Goal: Find specific page/section: Find specific page/section

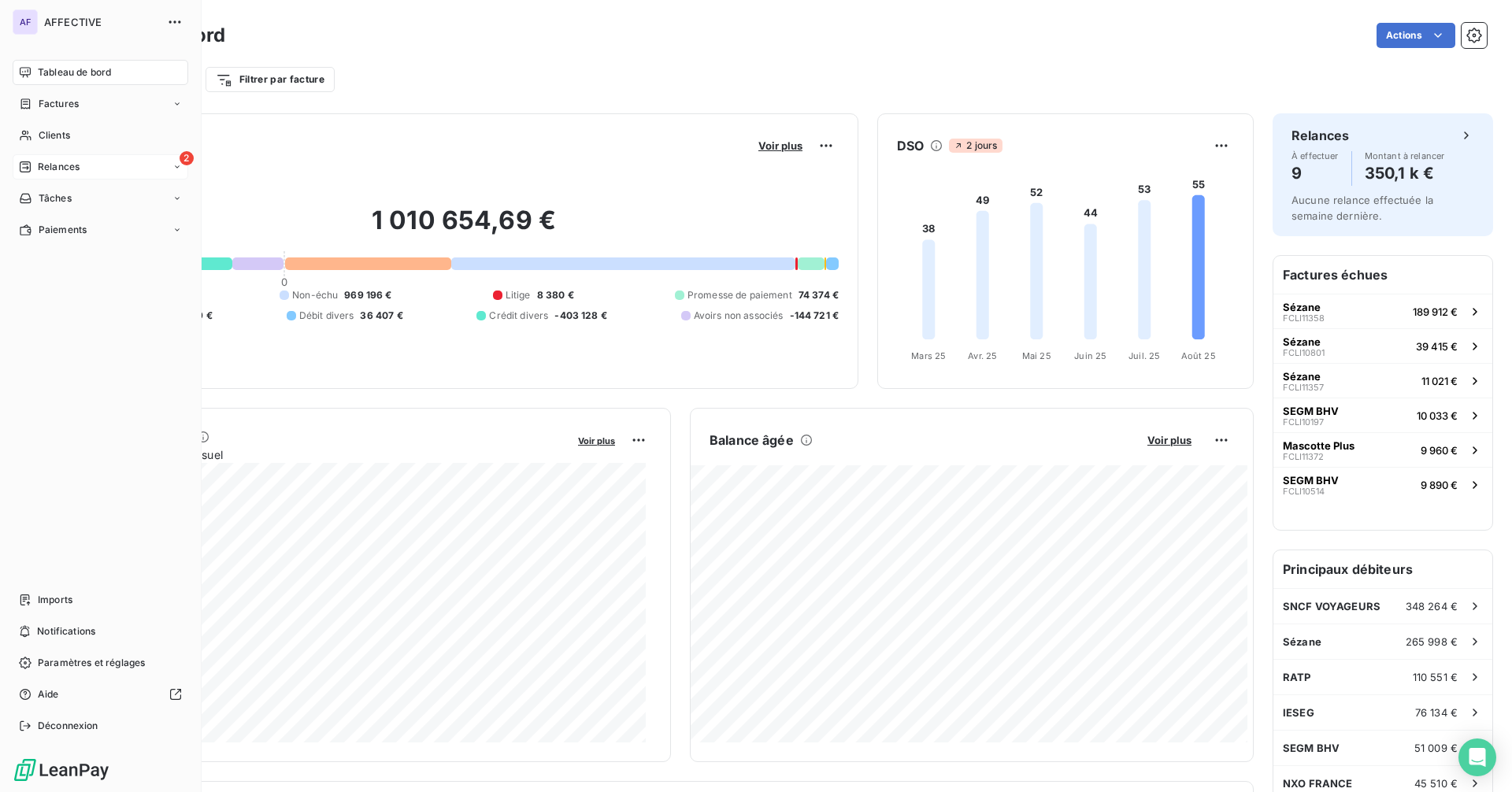
click at [36, 170] on div "Relances" at bounding box center [49, 166] width 61 height 14
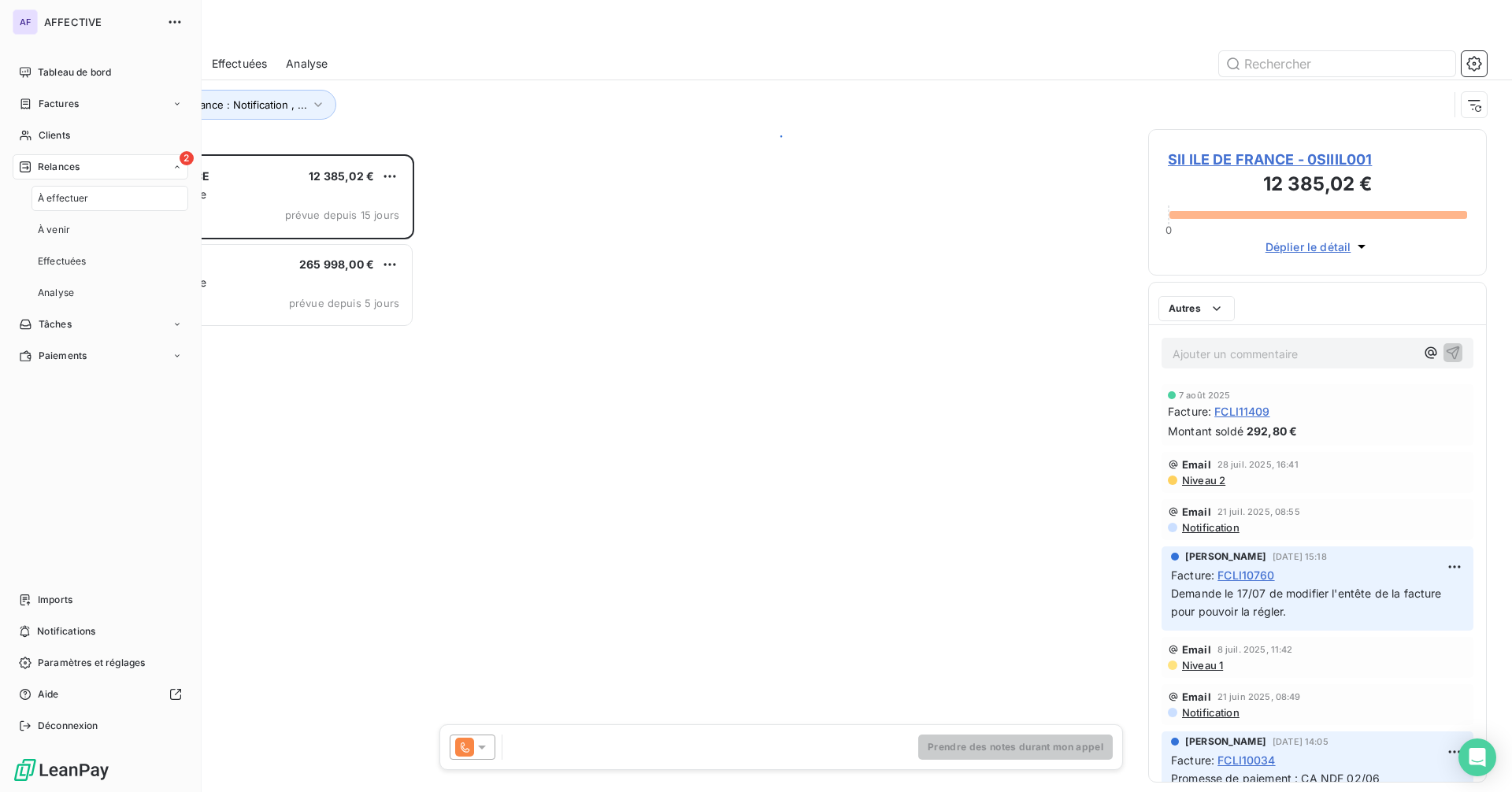
scroll to position [626, 327]
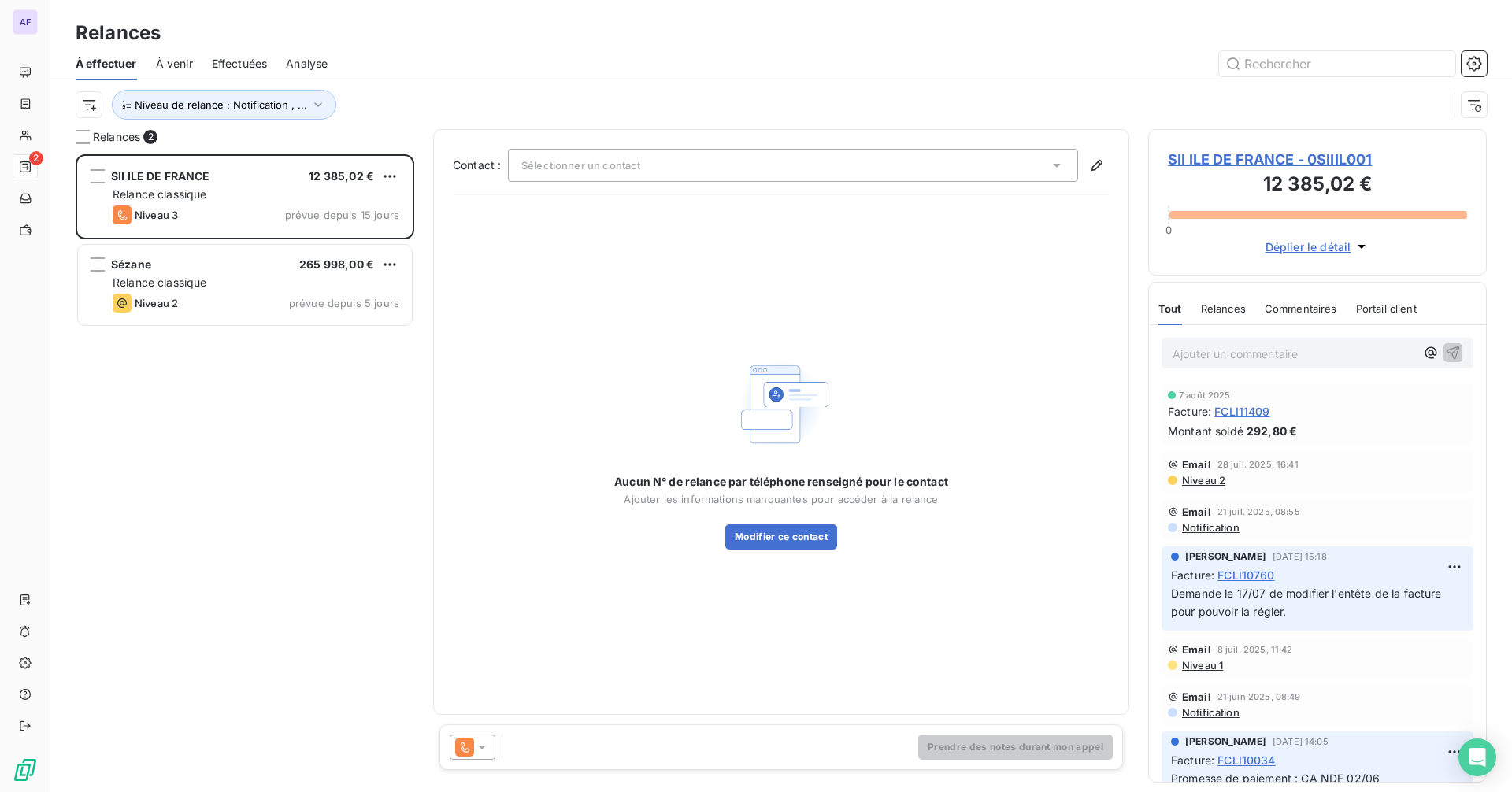
click at [1270, 158] on span "SII ILE DE FRANCE - 0SIIIL001" at bounding box center [1318, 159] width 299 height 22
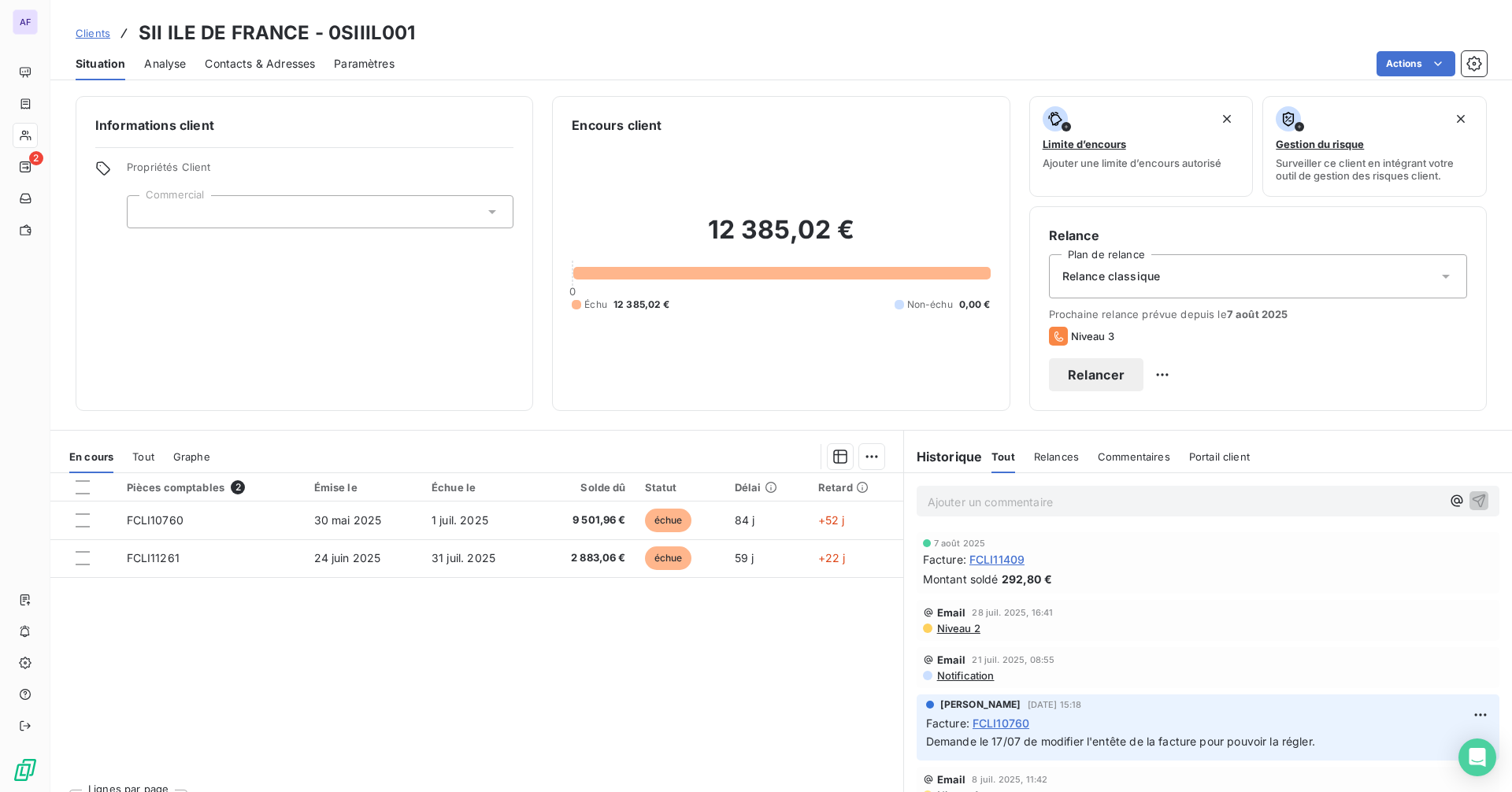
click at [961, 633] on span "Niveau 2" at bounding box center [958, 627] width 45 height 12
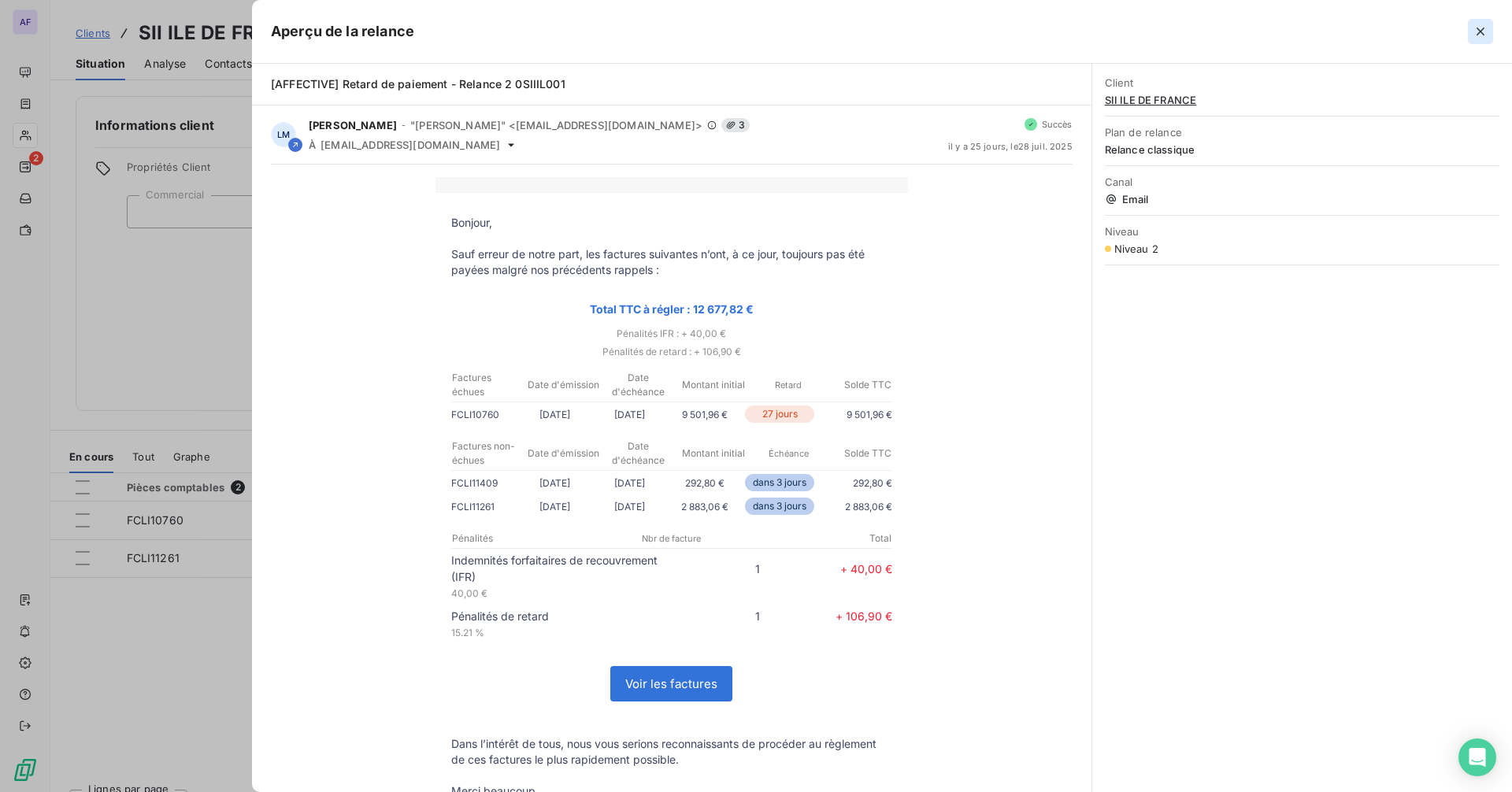
click at [1478, 33] on icon "button" at bounding box center [1480, 31] width 16 height 16
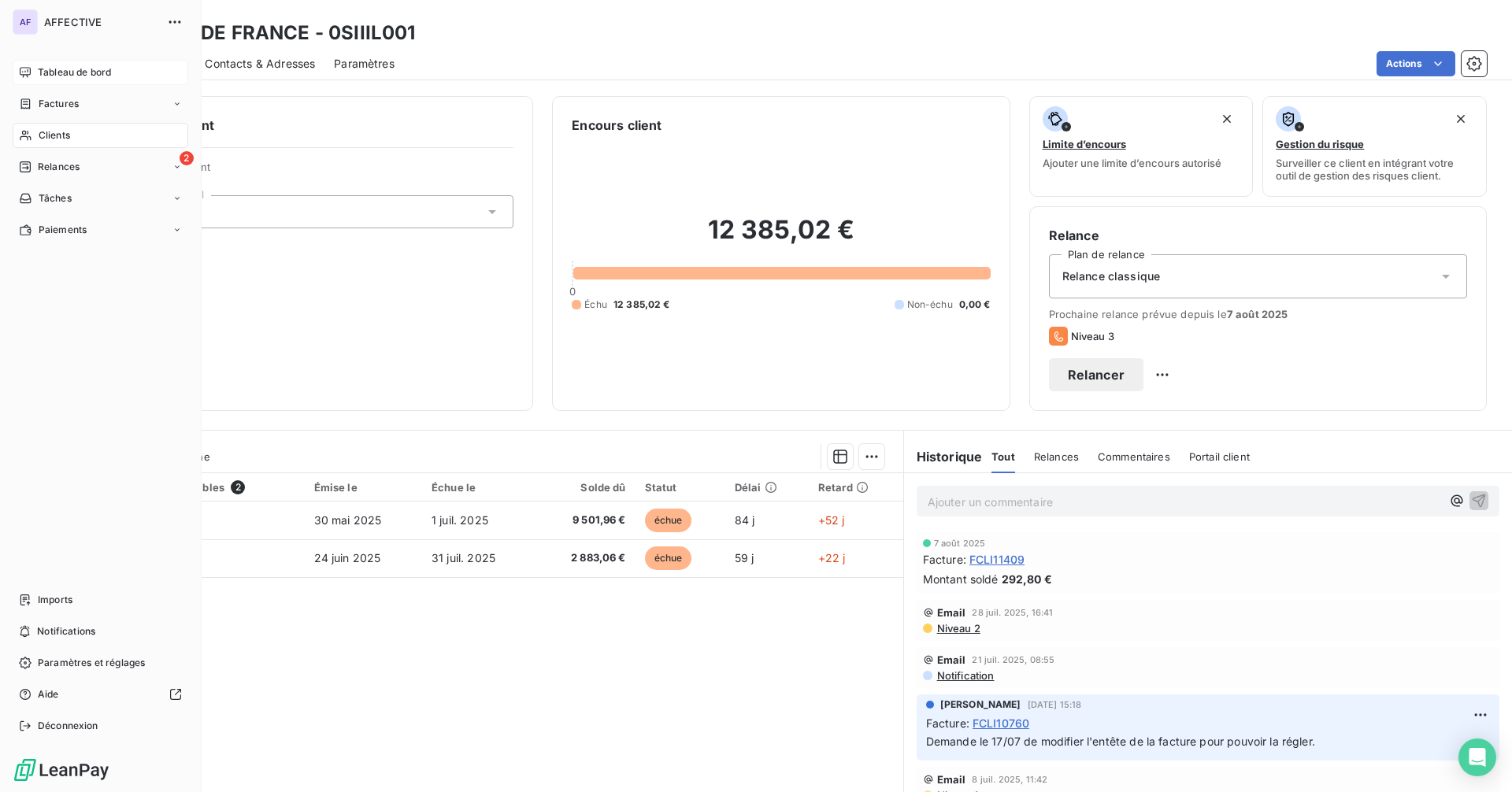
click at [50, 77] on span "Tableau de bord" at bounding box center [74, 72] width 73 height 14
